Goal: Complete application form: Complete application form

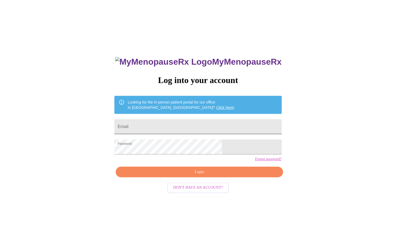
click at [204, 127] on input "Email" at bounding box center [197, 126] width 167 height 15
type input "[PERSON_NAME][EMAIL_ADDRESS][PERSON_NAME][DOMAIN_NAME]"
click at [204, 175] on span "Login" at bounding box center [199, 172] width 155 height 7
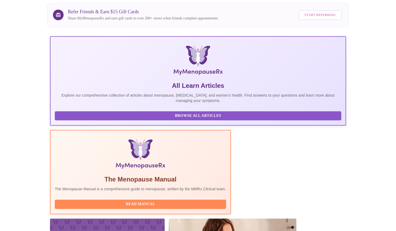
scroll to position [70, 0]
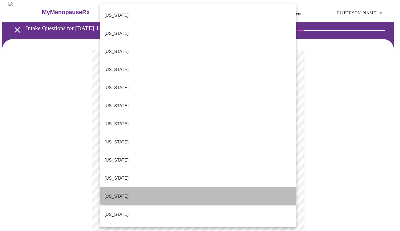
drag, startPoint x: 204, startPoint y: 150, endPoint x: 202, endPoint y: 173, distance: 23.5
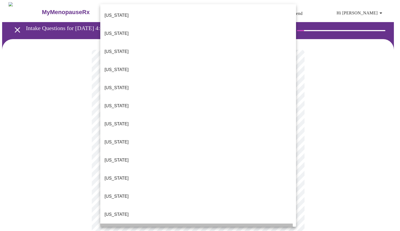
click at [194, 224] on li "[US_STATE]" at bounding box center [198, 233] width 196 height 18
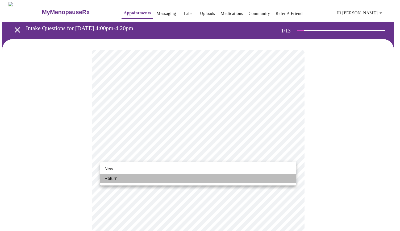
click at [159, 178] on li "Return" at bounding box center [198, 179] width 196 height 10
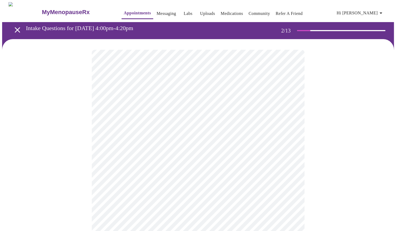
click at [292, 110] on body "MyMenopauseRx Appointments Messaging Labs Uploads Medications Community Refer a…" at bounding box center [198, 162] width 392 height 320
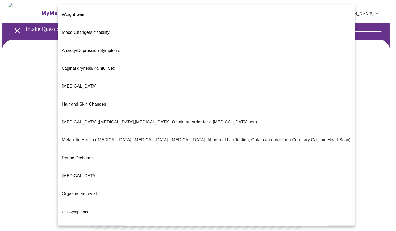
scroll to position [45, 0]
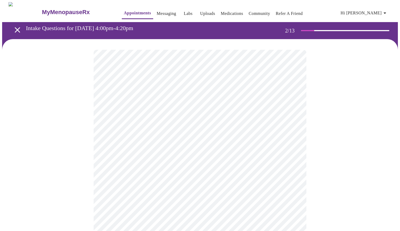
click at [293, 161] on body "MyMenopauseRx Appointments Messaging Labs Uploads Medications Community Refer a…" at bounding box center [200, 160] width 396 height 316
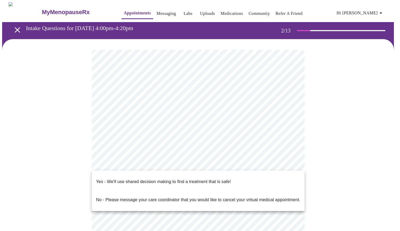
click at [336, 125] on div at bounding box center [200, 115] width 400 height 231
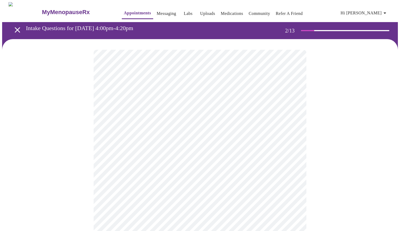
click at [289, 163] on body "MyMenopauseRx Appointments Messaging Labs Uploads Medications Community Refer a…" at bounding box center [200, 160] width 396 height 316
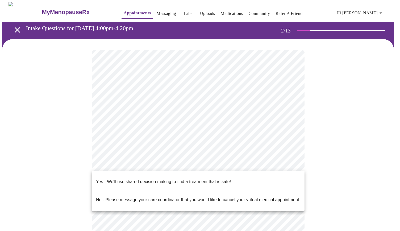
click at [282, 178] on li "Yes - We'll use shared decision making to find a treatment that is safe!" at bounding box center [198, 182] width 213 height 18
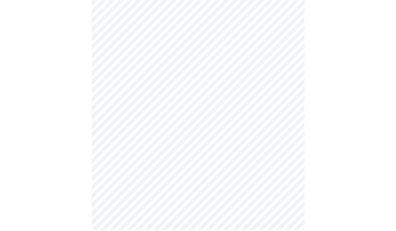
scroll to position [82, 0]
click at [327, 128] on div at bounding box center [198, 95] width 392 height 276
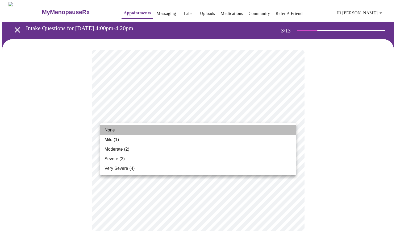
click at [232, 130] on li "None" at bounding box center [198, 130] width 196 height 10
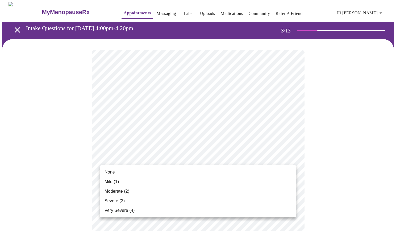
click at [314, 138] on div at bounding box center [200, 115] width 400 height 231
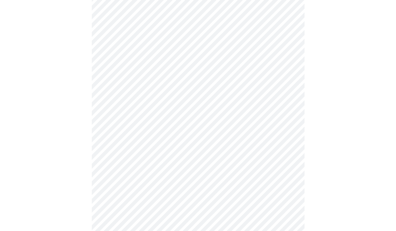
scroll to position [55, 0]
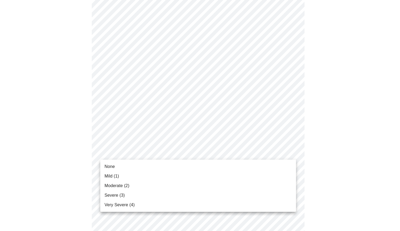
click at [291, 107] on div at bounding box center [200, 115] width 400 height 231
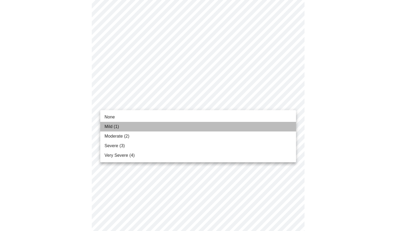
click at [213, 127] on li "Mild (1)" at bounding box center [198, 127] width 196 height 10
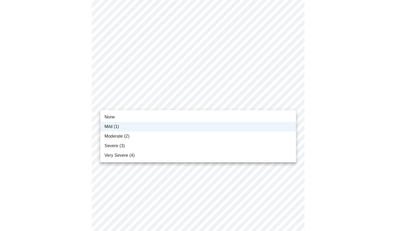
click at [312, 88] on div at bounding box center [200, 115] width 400 height 231
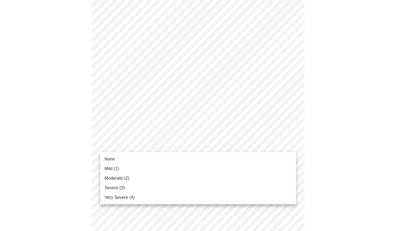
click at [232, 175] on li "Moderate (2)" at bounding box center [198, 179] width 196 height 10
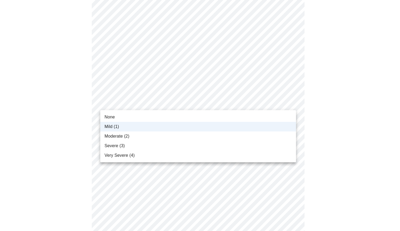
click at [304, 92] on div at bounding box center [200, 115] width 400 height 231
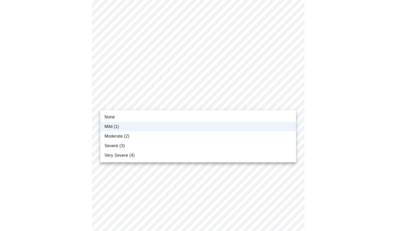
click at [316, 85] on div at bounding box center [200, 115] width 400 height 231
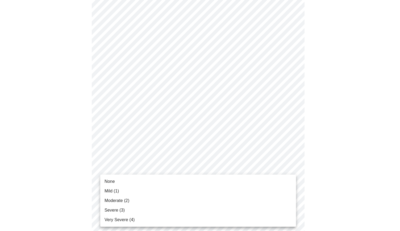
click at [268, 190] on li "Mild (1)" at bounding box center [198, 191] width 196 height 10
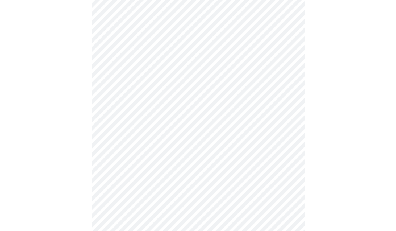
scroll to position [144, 0]
click at [288, 130] on body "MyMenopauseRx Appointments Messaging Labs Uploads Medications Community Refer a…" at bounding box center [198, 197] width 392 height 678
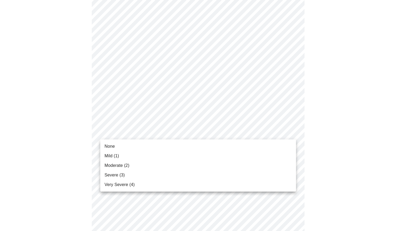
click at [262, 158] on li "Mild (1)" at bounding box center [198, 156] width 196 height 10
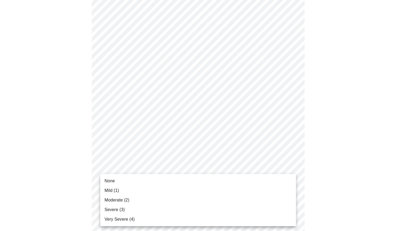
click at [289, 168] on body "MyMenopauseRx Appointments Messaging Labs Uploads Medications Community Refer a…" at bounding box center [200, 193] width 396 height 671
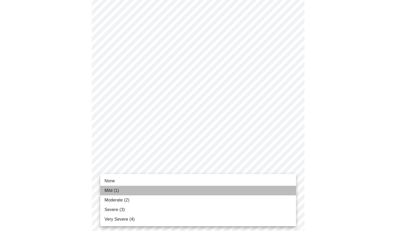
click at [269, 186] on li "Mild (1)" at bounding box center [198, 191] width 196 height 10
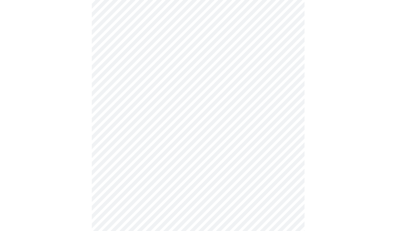
scroll to position [222, 0]
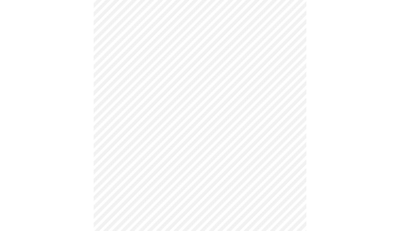
click at [289, 133] on body "MyMenopauseRx Appointments Messaging Labs Uploads Medications Community Refer a…" at bounding box center [200, 111] width 396 height 663
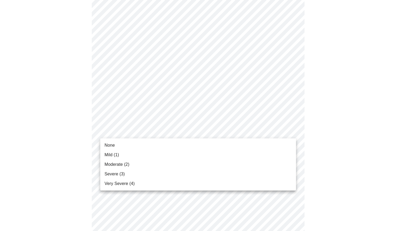
click at [263, 154] on li "Mild (1)" at bounding box center [198, 155] width 196 height 10
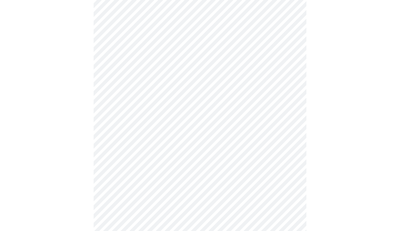
click at [291, 173] on body "MyMenopauseRx Appointments Messaging Labs Uploads Medications Community Refer a…" at bounding box center [200, 108] width 396 height 656
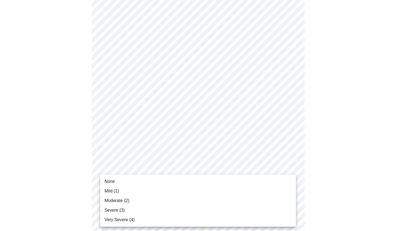
click at [336, 114] on div at bounding box center [200, 115] width 400 height 231
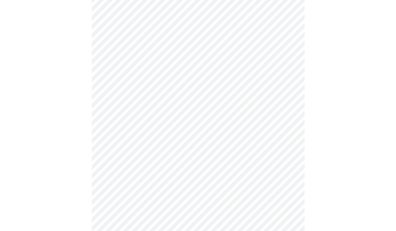
scroll to position [303, 0]
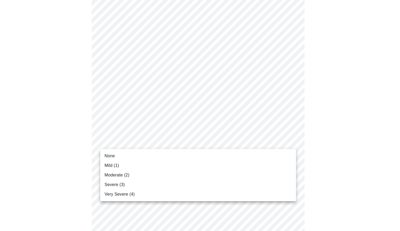
click at [293, 142] on body "MyMenopauseRx Appointments Messaging Labs Uploads Medications Community Refer a…" at bounding box center [200, 27] width 396 height 656
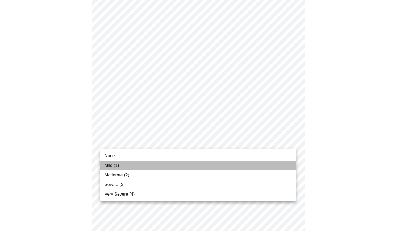
click at [257, 166] on li "Mild (1)" at bounding box center [198, 166] width 196 height 10
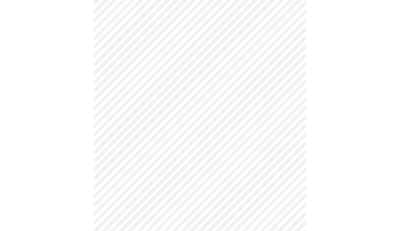
click at [291, 89] on body "MyMenopauseRx Appointments Messaging Labs Uploads Medications Community Refer a…" at bounding box center [200, 23] width 396 height 648
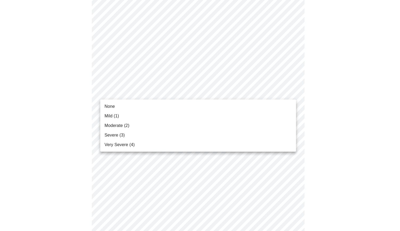
click at [250, 109] on li "None" at bounding box center [198, 107] width 196 height 10
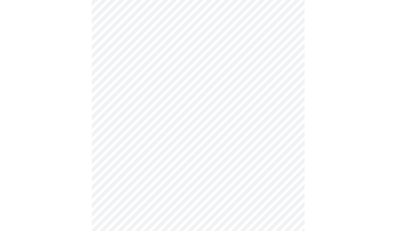
click at [290, 176] on body "MyMenopauseRx Appointments Messaging Labs Uploads Medications Community Refer a…" at bounding box center [198, 19] width 392 height 641
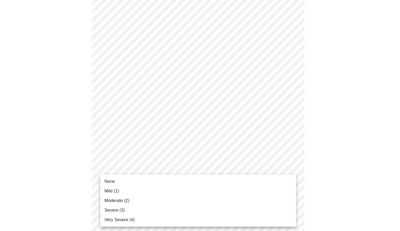
click at [275, 181] on li "None" at bounding box center [198, 182] width 196 height 10
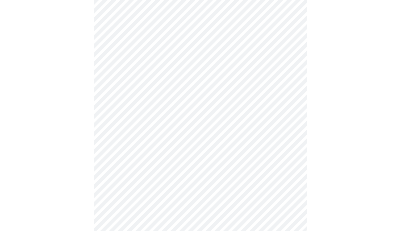
scroll to position [398, 0]
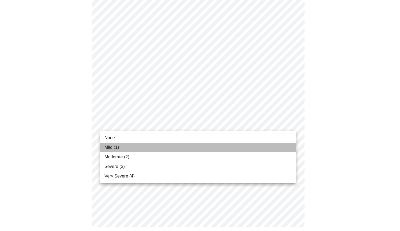
click at [252, 147] on li "Mild (1)" at bounding box center [198, 148] width 196 height 10
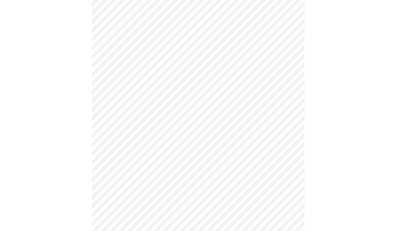
scroll to position [195, 0]
click at [290, 128] on body "MyMenopauseRx Appointments Messaging Labs Uploads Medications Community Refer a…" at bounding box center [198, 69] width 392 height 525
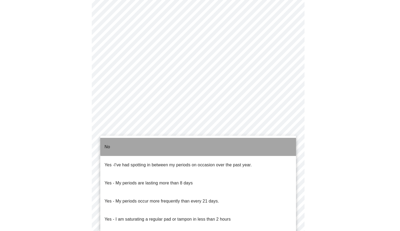
click at [219, 143] on li "No" at bounding box center [198, 147] width 196 height 18
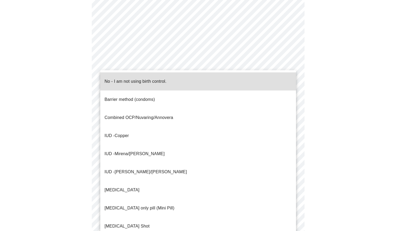
click at [290, 167] on body "MyMenopauseRx Appointments Messaging Labs Uploads Medications Community Refer a…" at bounding box center [200, 68] width 396 height 522
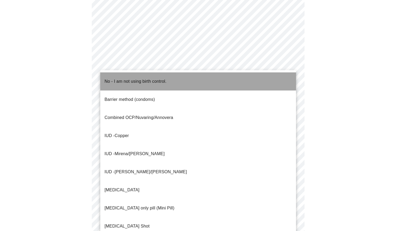
click at [184, 78] on li "No - I am not using birth control." at bounding box center [198, 81] width 196 height 18
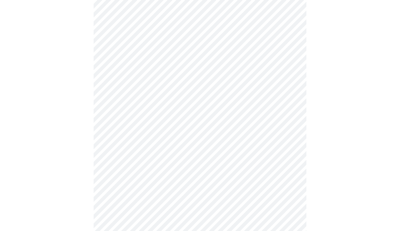
click at [291, 209] on body "MyMenopauseRx Appointments Messaging Labs Uploads Medications Community Refer a…" at bounding box center [200, 66] width 396 height 518
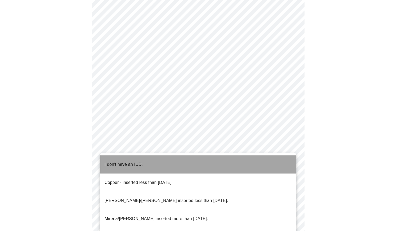
click at [189, 161] on li "I don't have an IUD." at bounding box center [198, 164] width 196 height 18
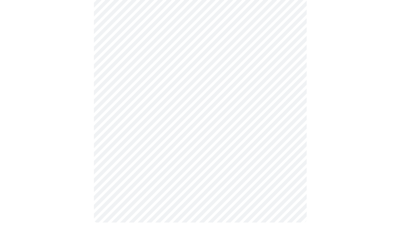
scroll to position [284, 0]
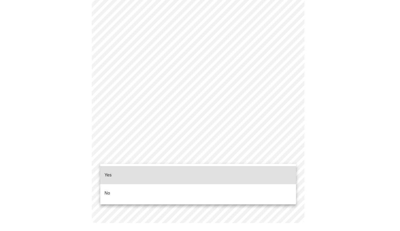
click at [223, 188] on li "No" at bounding box center [198, 193] width 196 height 18
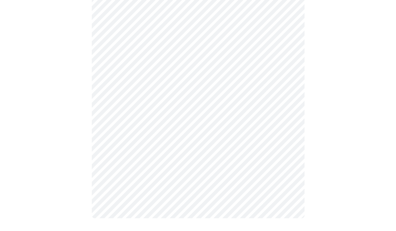
scroll to position [0, 0]
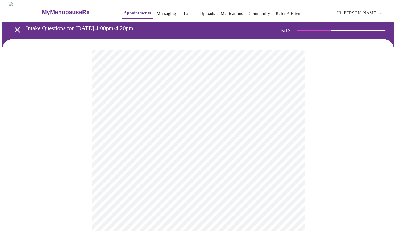
click at [291, 139] on body "MyMenopauseRx Appointments Messaging Labs Uploads Medications Community Refer a…" at bounding box center [198, 198] width 392 height 393
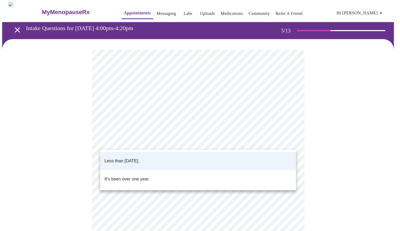
click at [261, 159] on li "Less than [DATE]." at bounding box center [198, 161] width 196 height 18
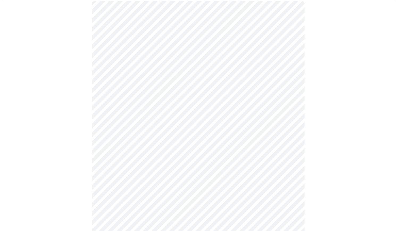
scroll to position [50, 0]
click at [292, 135] on body "MyMenopauseRx Appointments Messaging Labs Uploads Medications Community Refer a…" at bounding box center [198, 149] width 392 height 393
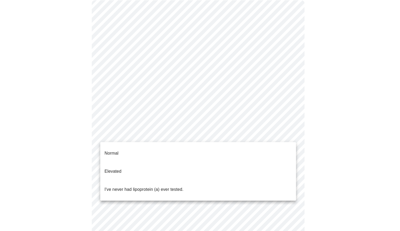
click at [162, 186] on p "I've never had lipoprotein (a) ever tested." at bounding box center [144, 189] width 79 height 6
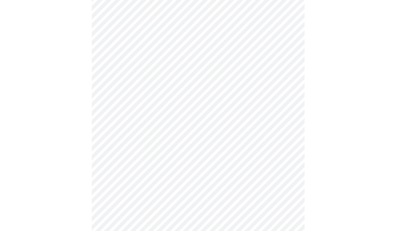
scroll to position [1318, 0]
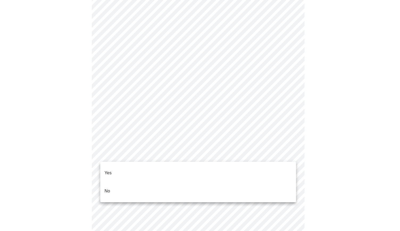
click at [228, 182] on li "No" at bounding box center [198, 191] width 196 height 18
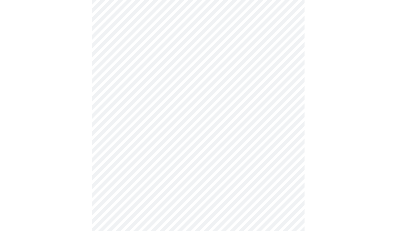
scroll to position [392, 0]
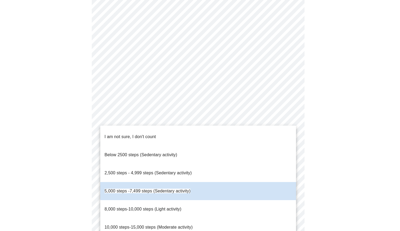
click at [193, 200] on li "8,000 steps-10,000 steps (Light activity)" at bounding box center [198, 209] width 196 height 18
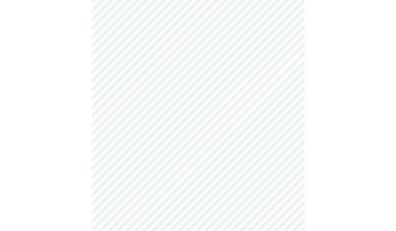
scroll to position [446, 0]
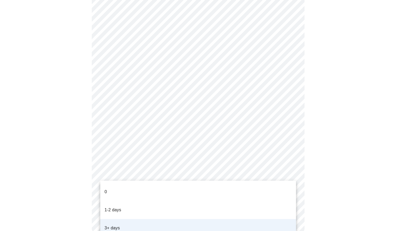
click at [331, 164] on div at bounding box center [200, 115] width 400 height 231
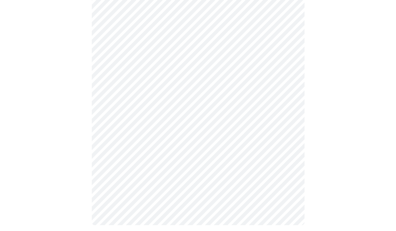
scroll to position [259, 0]
